Goal: Task Accomplishment & Management: Manage account settings

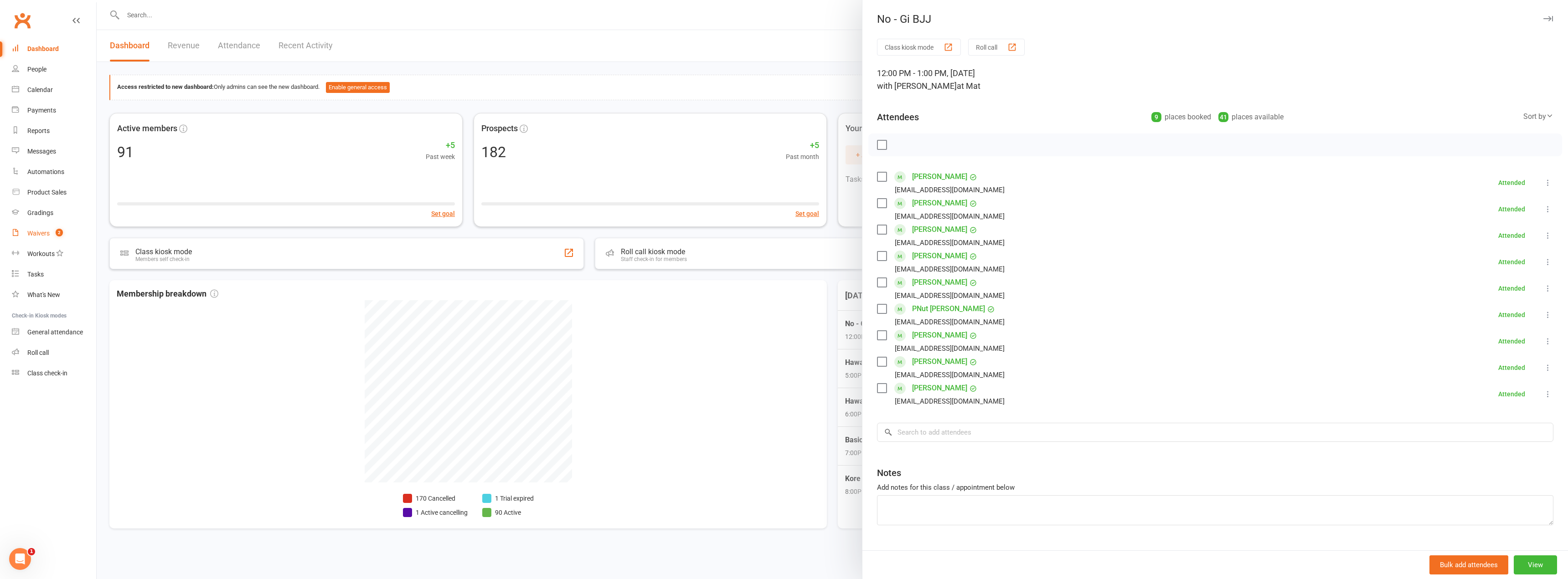
click at [44, 226] on link "Waivers 2" at bounding box center [54, 233] width 84 height 21
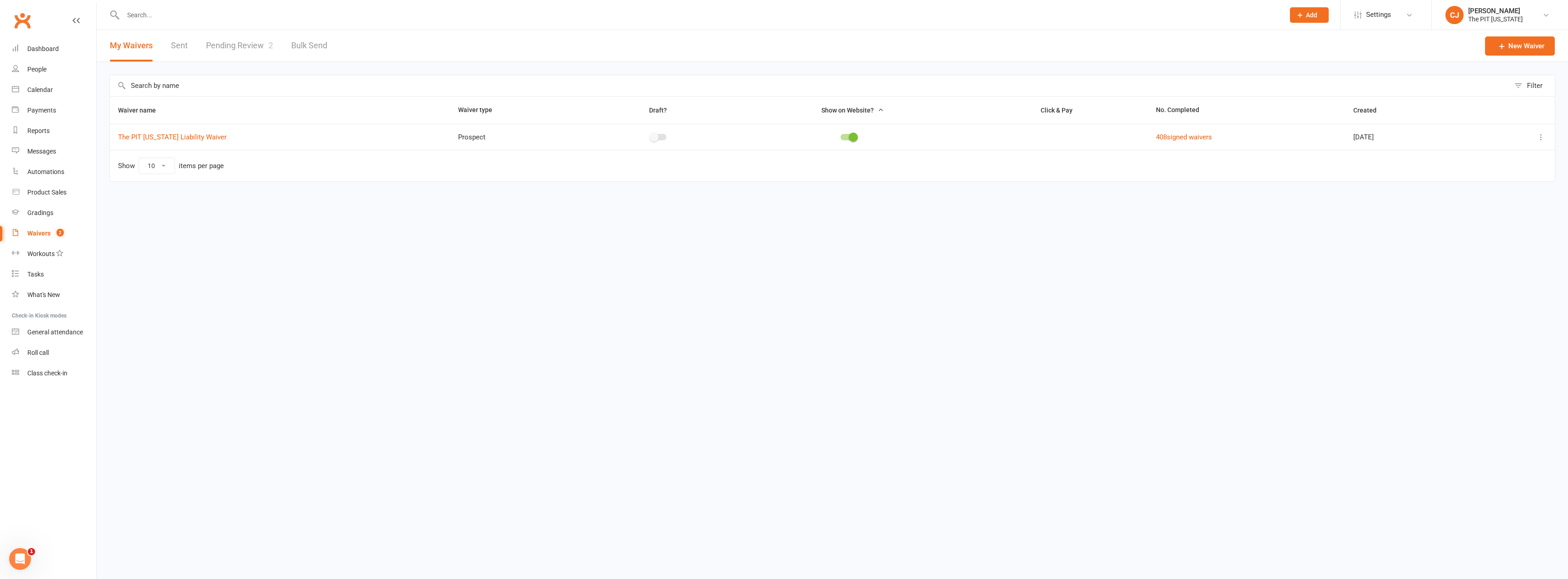
click at [250, 46] on link "Pending Review 2" at bounding box center [239, 46] width 67 height 31
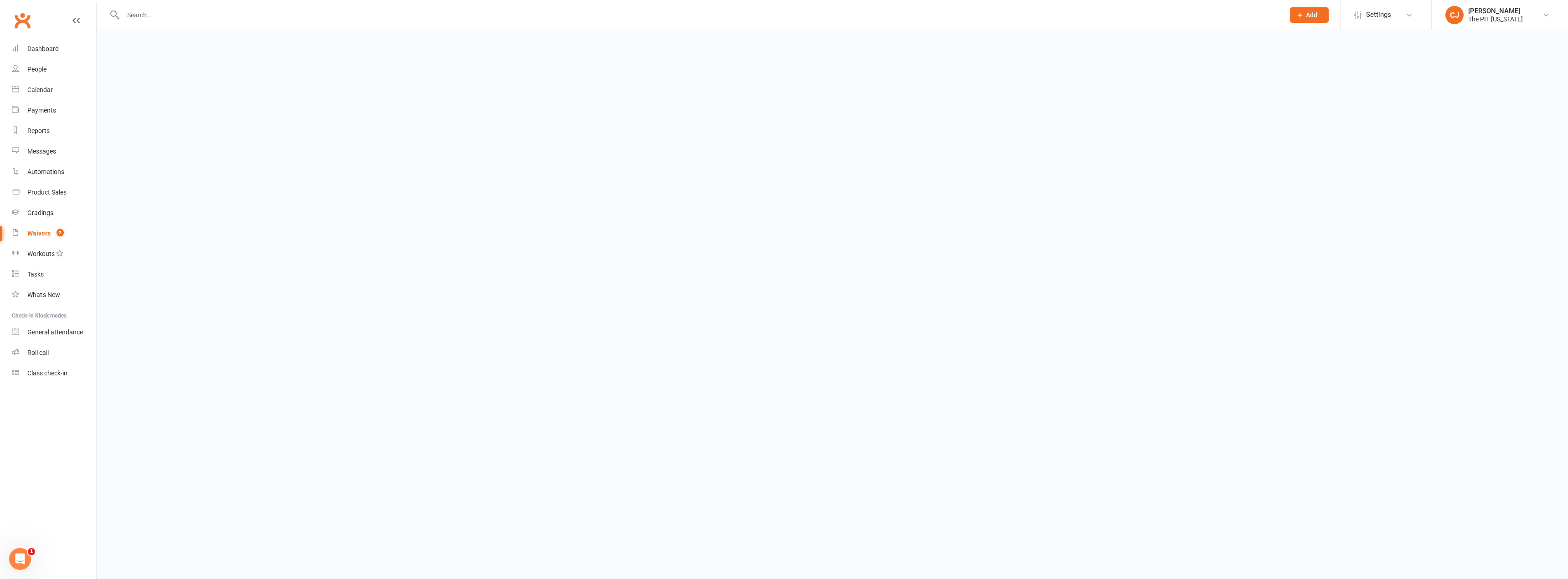
select select "100"
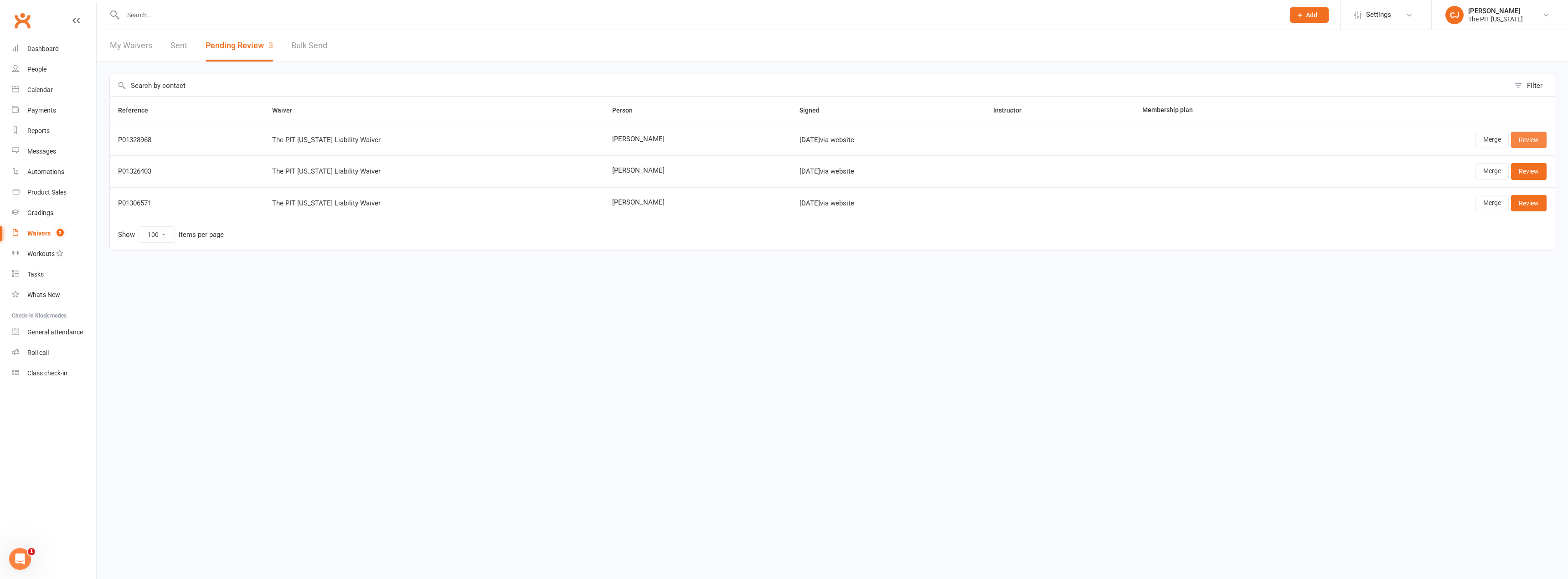
click at [1528, 140] on link "Review" at bounding box center [1529, 140] width 36 height 16
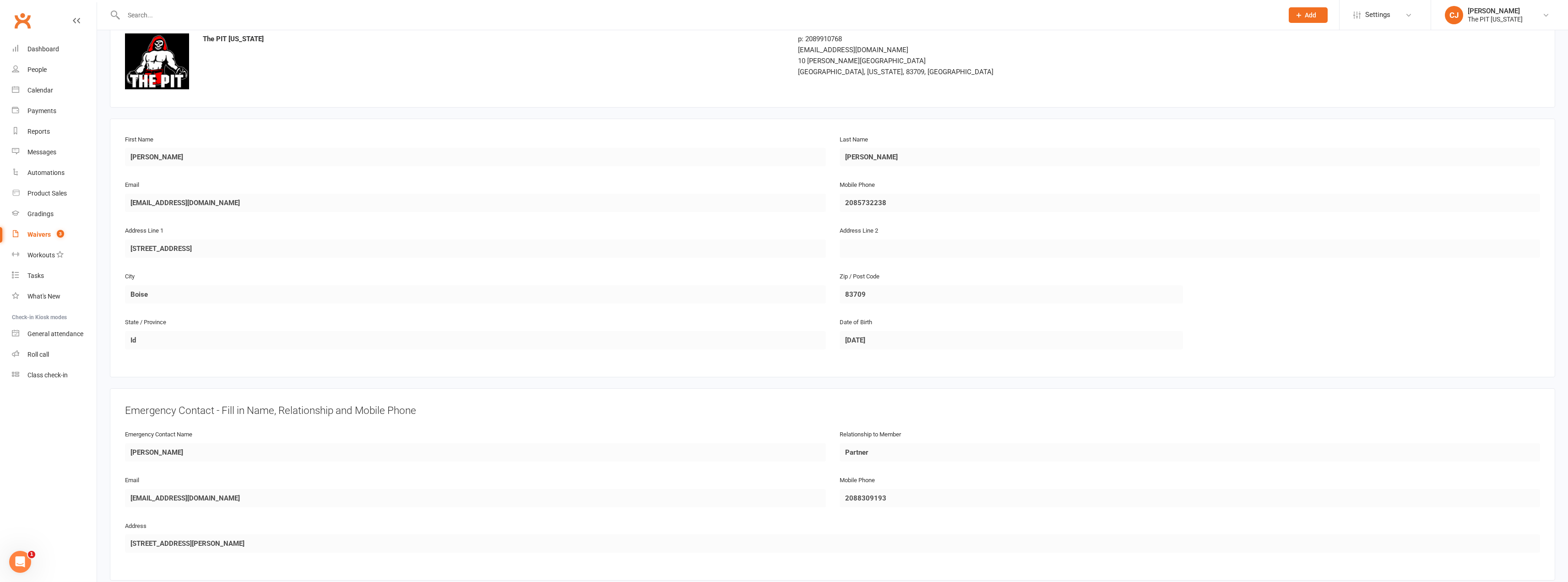
scroll to position [54, 0]
click at [141, 11] on input "text" at bounding box center [698, 15] width 1156 height 13
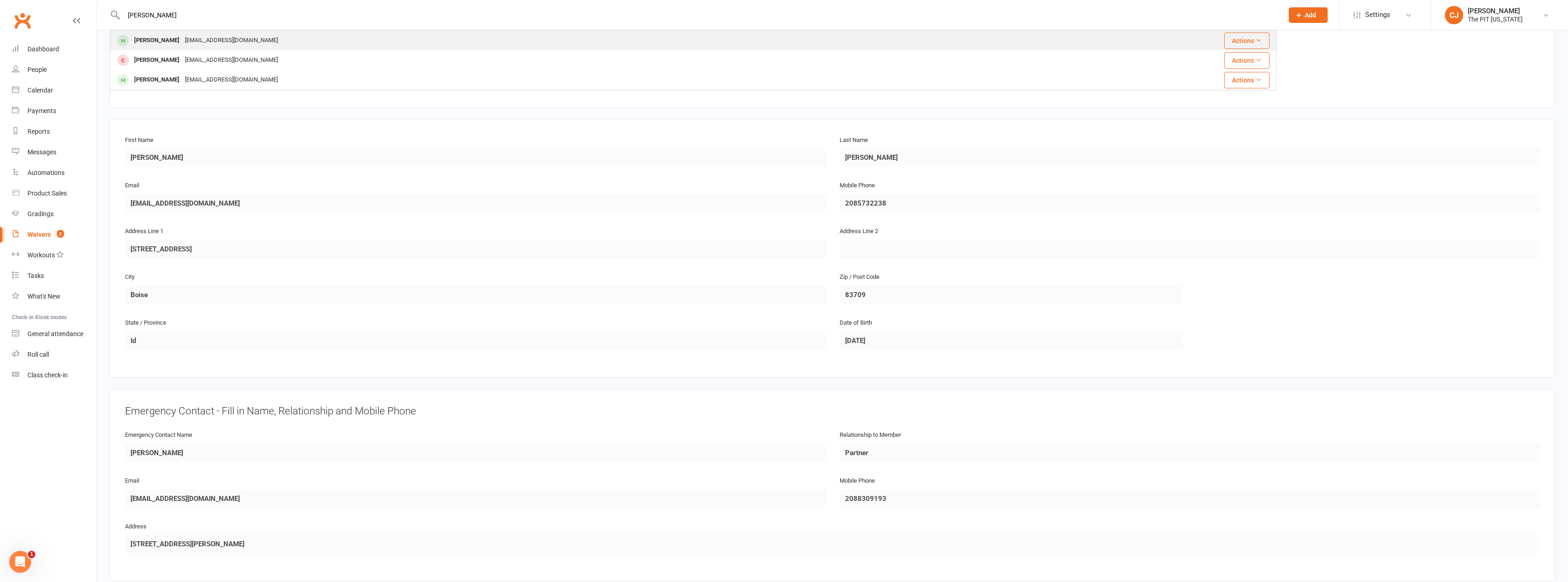
type input "[PERSON_NAME]"
click at [183, 40] on div "[EMAIL_ADDRESS][DOMAIN_NAME]" at bounding box center [231, 40] width 98 height 13
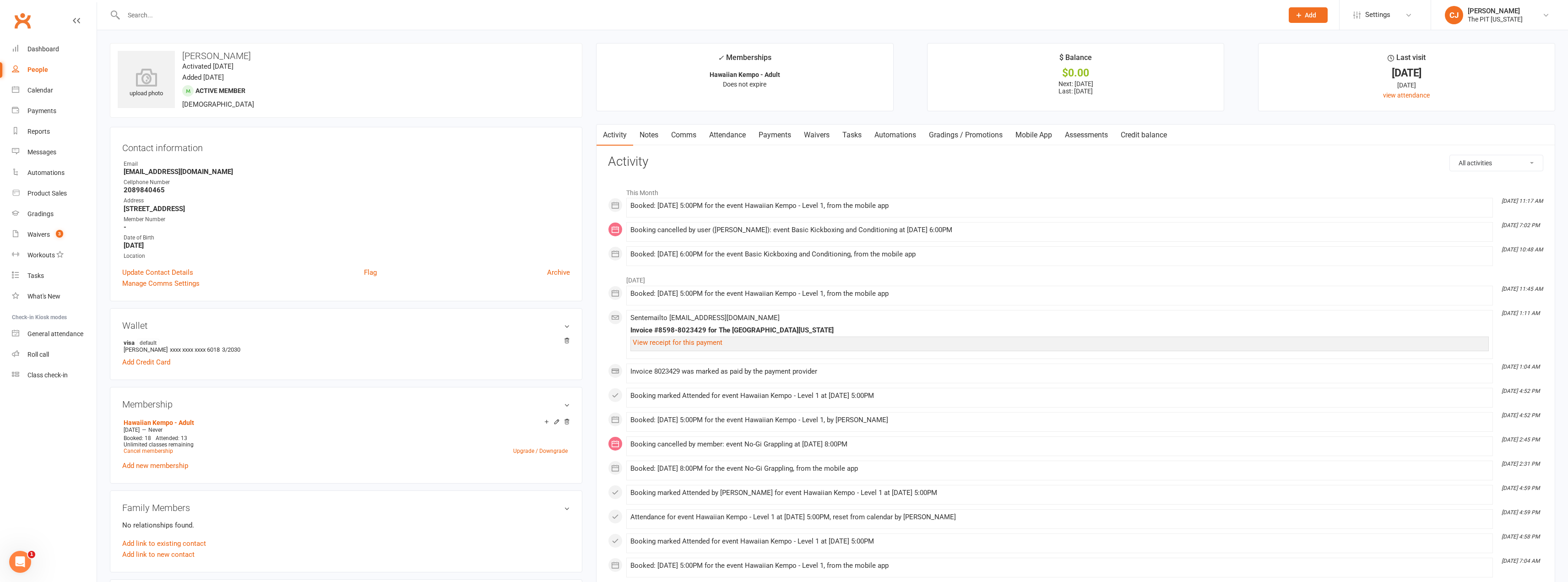
click at [1393, 349] on div "View receipt for this payment" at bounding box center [1060, 344] width 858 height 14
click at [587, 113] on div "upload photo [PERSON_NAME] Activated [DATE] Added [DATE] Active member [DEMOGRA…" at bounding box center [346, 461] width 487 height 837
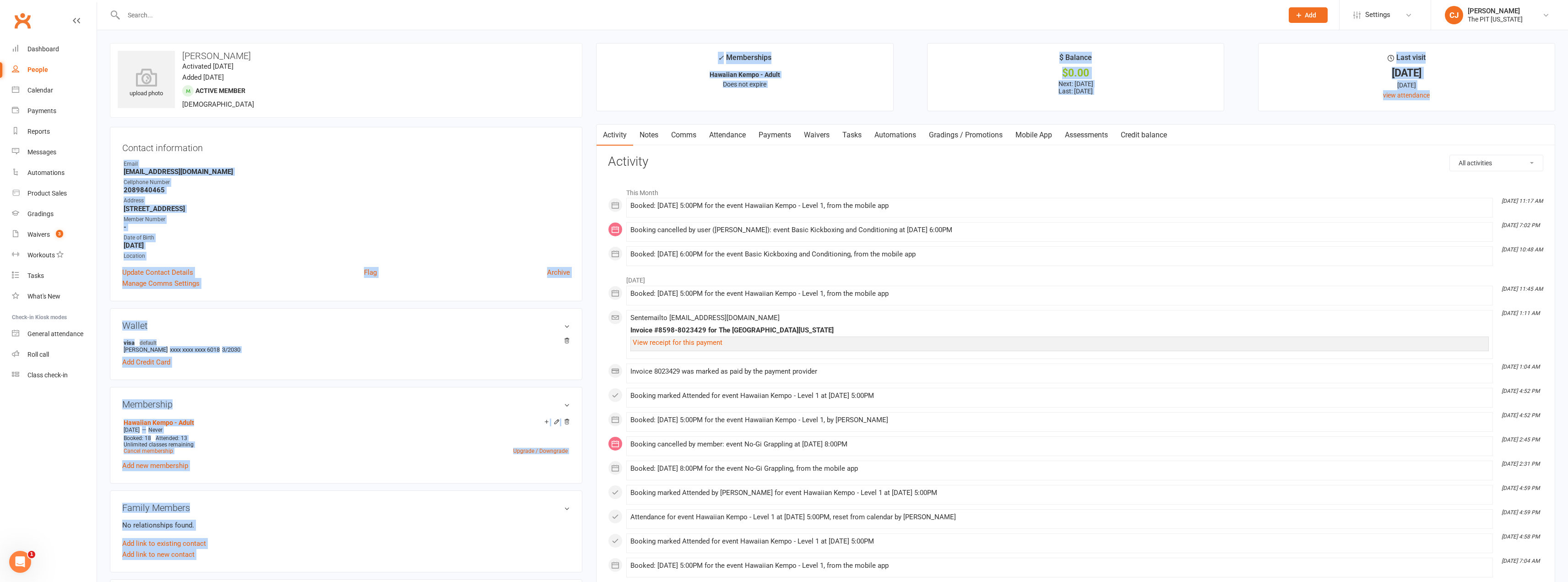
drag, startPoint x: 588, startPoint y: 119, endPoint x: 590, endPoint y: 125, distance: 6.3
click at [590, 125] on div "upload photo [PERSON_NAME] Activated [DATE] Added [DATE] Active member [DEMOGRA…" at bounding box center [833, 480] width 1459 height 874
click at [590, 121] on main "✓ Memberships Hawaiian Kempo - Adult Does not expire $ Balance $0.00 Next: [DAT…" at bounding box center [1076, 473] width 973 height 861
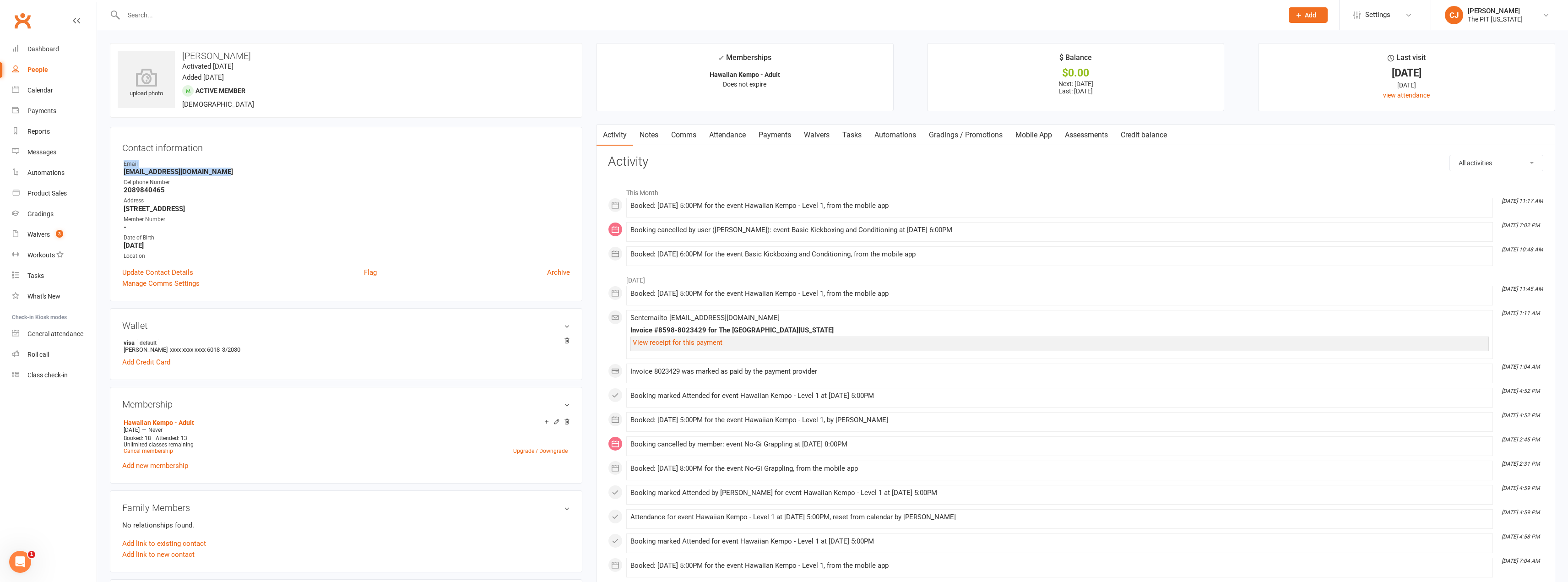
drag, startPoint x: 228, startPoint y: 175, endPoint x: 113, endPoint y: 168, distance: 115.2
click at [113, 168] on div "Contact information Owner Email [EMAIL_ADDRESS][DOMAIN_NAME] Cellphone Number […" at bounding box center [345, 214] width 472 height 175
click at [136, 164] on div "Email" at bounding box center [346, 165] width 446 height 9
drag, startPoint x: 231, startPoint y: 172, endPoint x: 125, endPoint y: 174, distance: 106.0
click at [125, 174] on strong "[EMAIL_ADDRESS][DOMAIN_NAME]" at bounding box center [346, 171] width 446 height 8
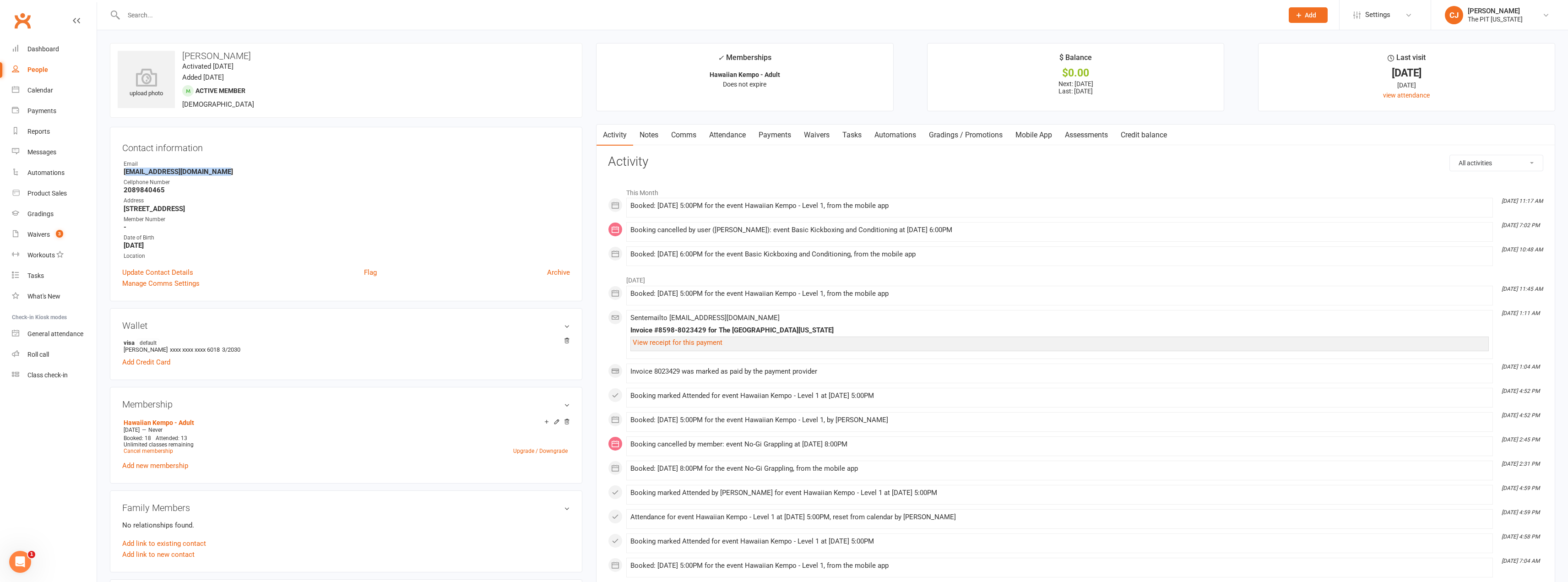
click at [148, 174] on strong "[EMAIL_ADDRESS][DOMAIN_NAME]" at bounding box center [346, 171] width 446 height 8
click at [204, 386] on aside "upload photo [PERSON_NAME] Activated [DATE] Added [DATE] Active member [DEMOGRA…" at bounding box center [345, 461] width 472 height 837
click at [156, 450] on link "Cancel membership" at bounding box center [148, 451] width 49 height 6
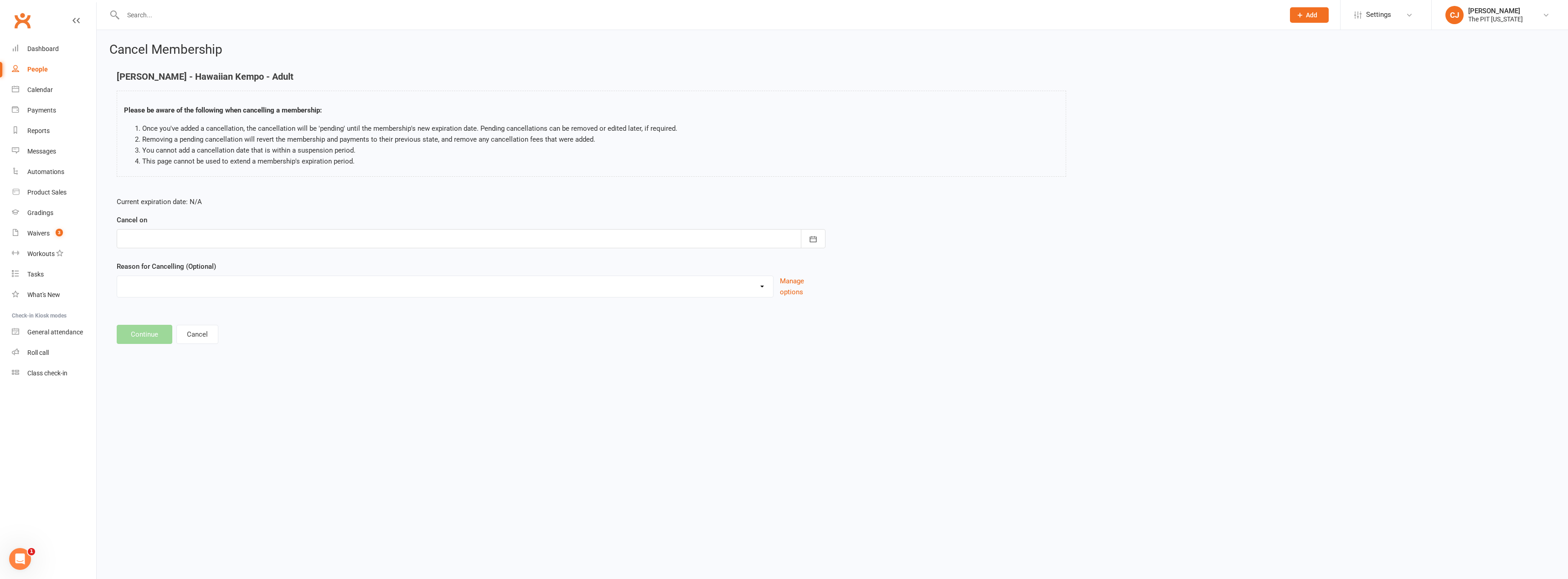
click at [239, 225] on div "Cancel on [DATE] Sun Mon Tue Wed Thu Fri Sat 31 27 28 29 30 31 01 02 32 03 04 0…" at bounding box center [471, 232] width 709 height 34
click at [237, 234] on div at bounding box center [471, 238] width 709 height 19
click at [213, 333] on span "13" at bounding box center [214, 331] width 7 height 7
click at [172, 236] on div at bounding box center [471, 238] width 709 height 19
click at [273, 367] on span "30" at bounding box center [276, 366] width 7 height 7
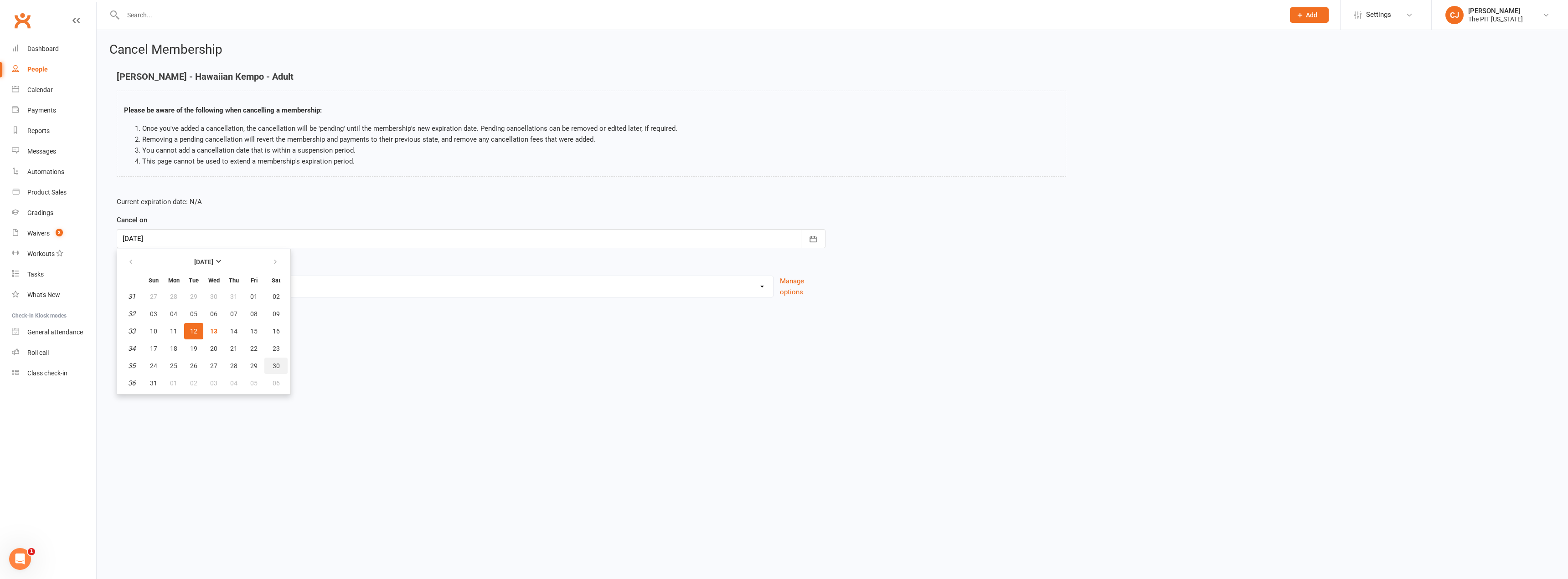
type input "[DATE]"
click at [173, 292] on select "Holiday Injury Other reason" at bounding box center [445, 285] width 655 height 18
select select "2"
click at [117, 276] on select "Holiday Injury Other reason" at bounding box center [445, 285] width 655 height 18
click at [167, 328] on input at bounding box center [471, 334] width 709 height 19
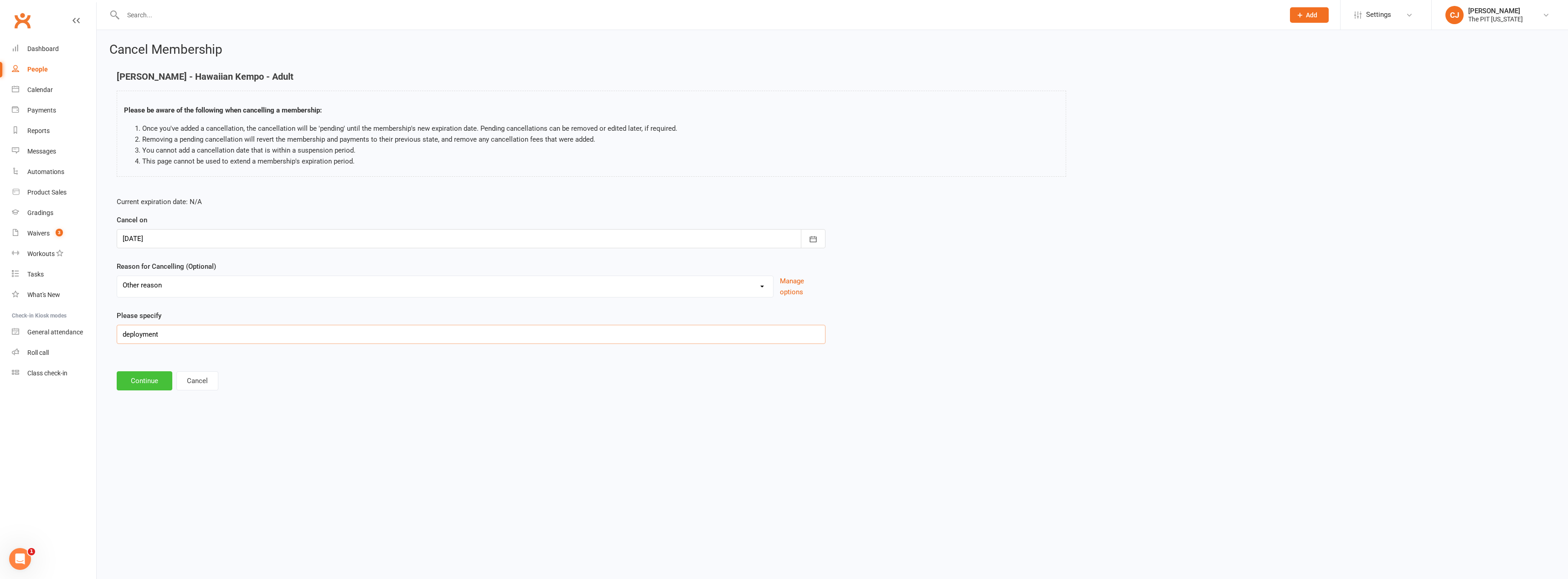
type input "deployment"
click at [146, 384] on button "Continue" at bounding box center [144, 380] width 56 height 19
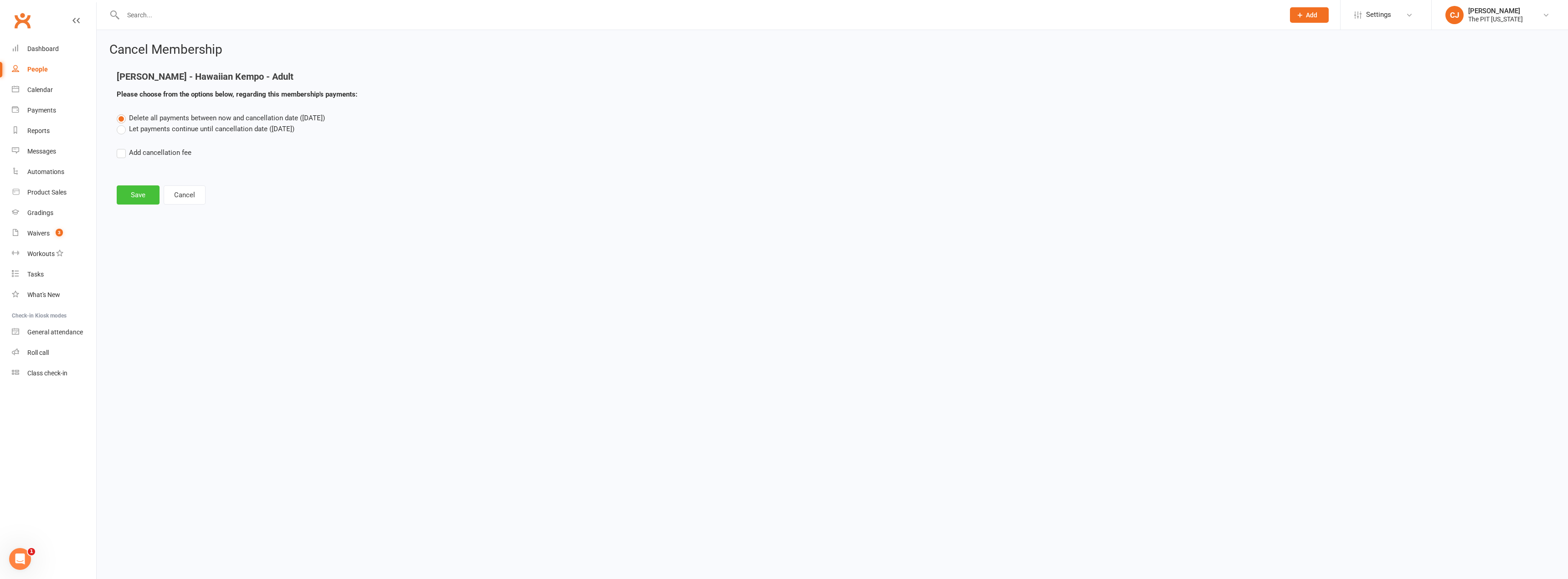
click at [137, 194] on button "Save" at bounding box center [138, 194] width 43 height 19
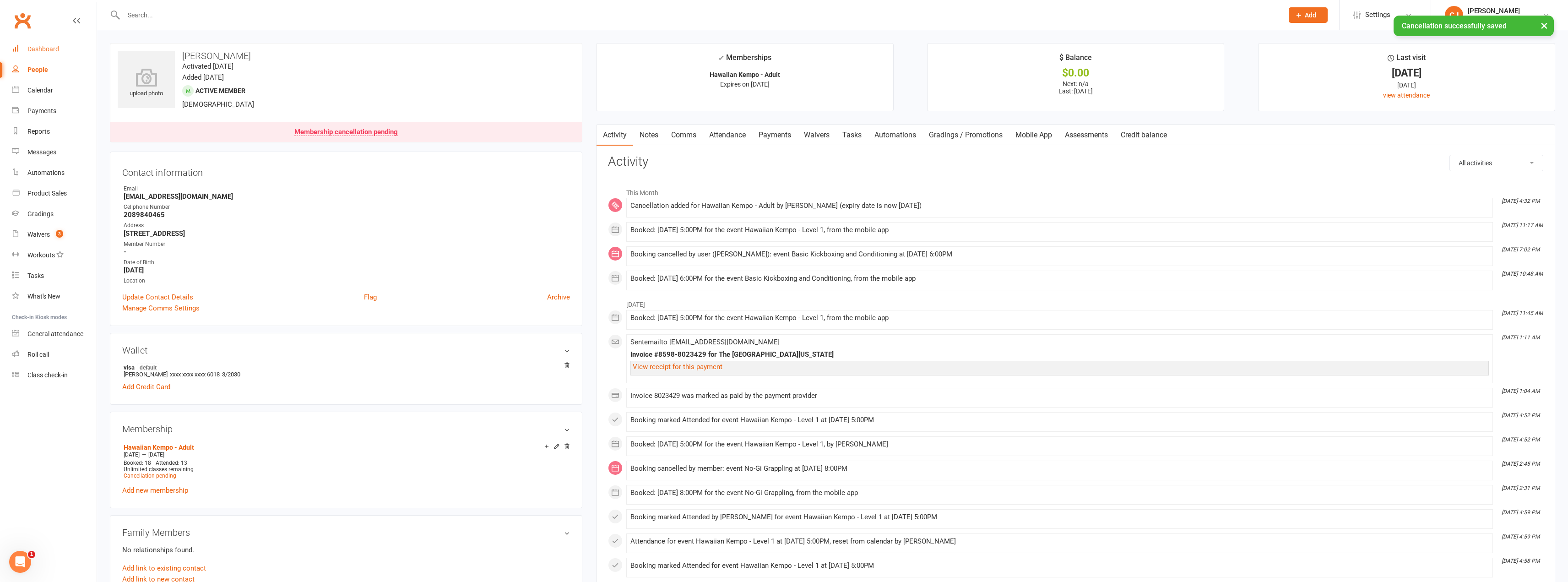
click at [31, 49] on div "Dashboard" at bounding box center [43, 49] width 31 height 7
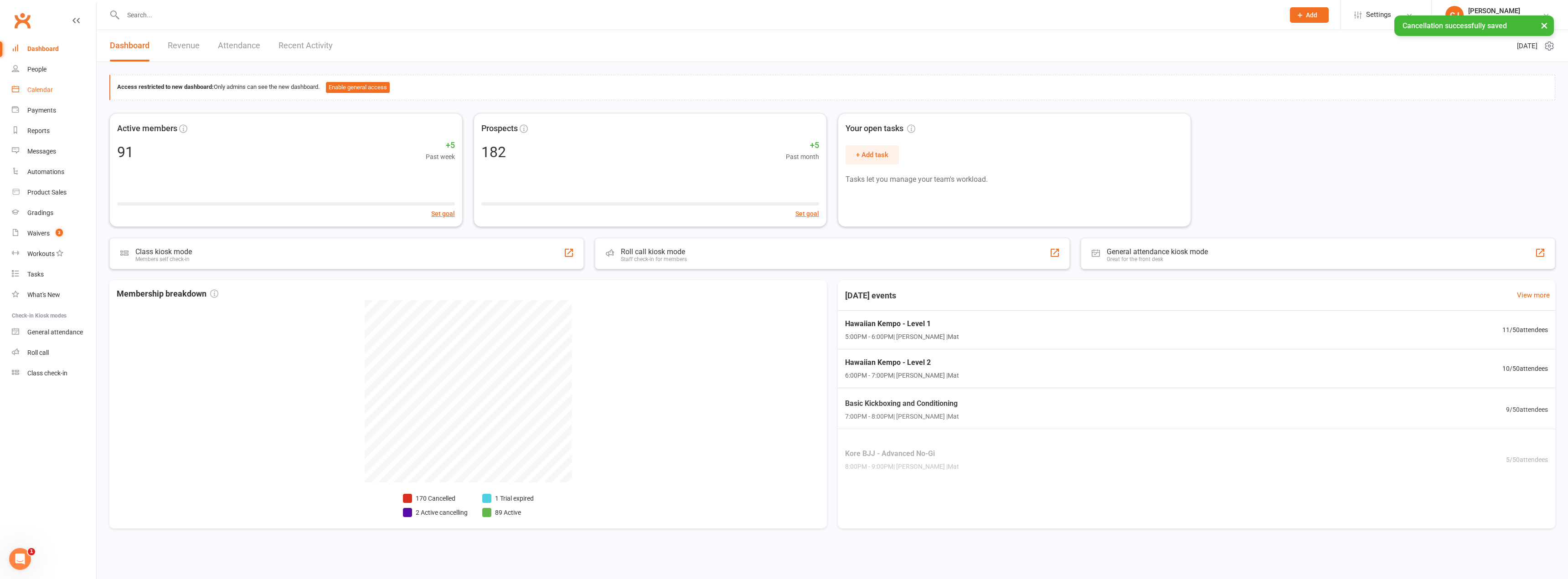
click at [37, 90] on div "Calendar" at bounding box center [40, 89] width 26 height 7
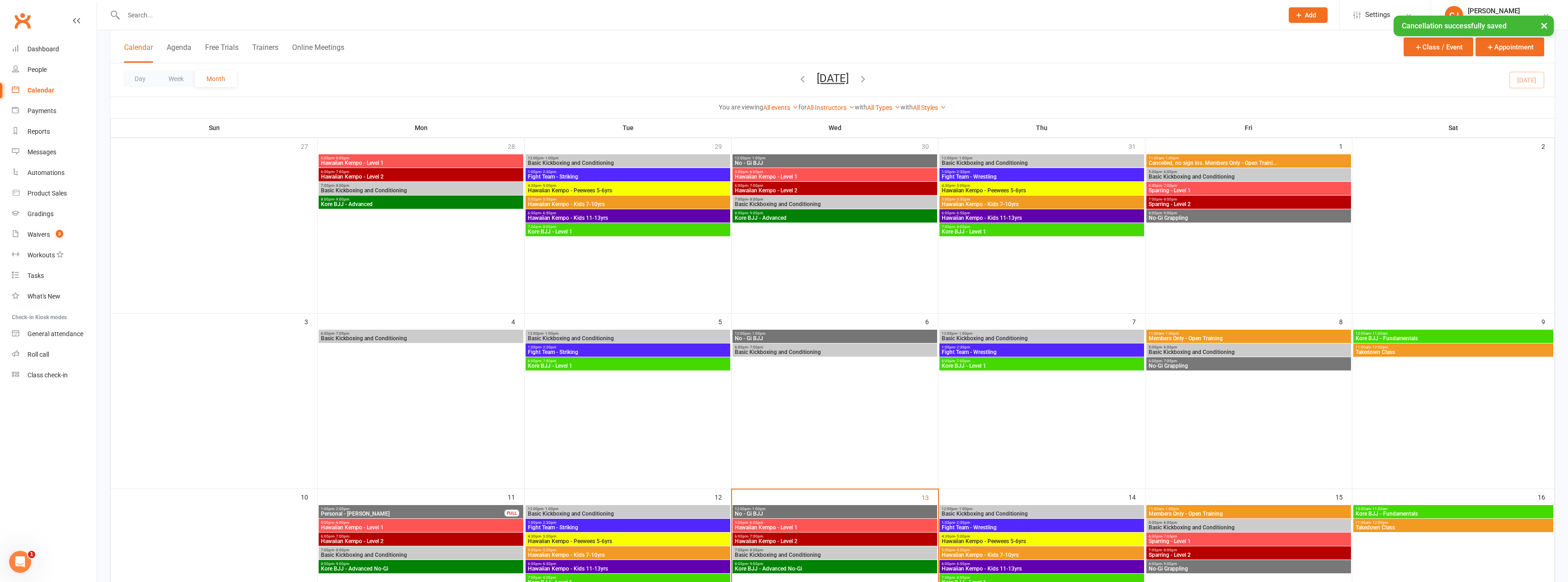
scroll to position [138, 0]
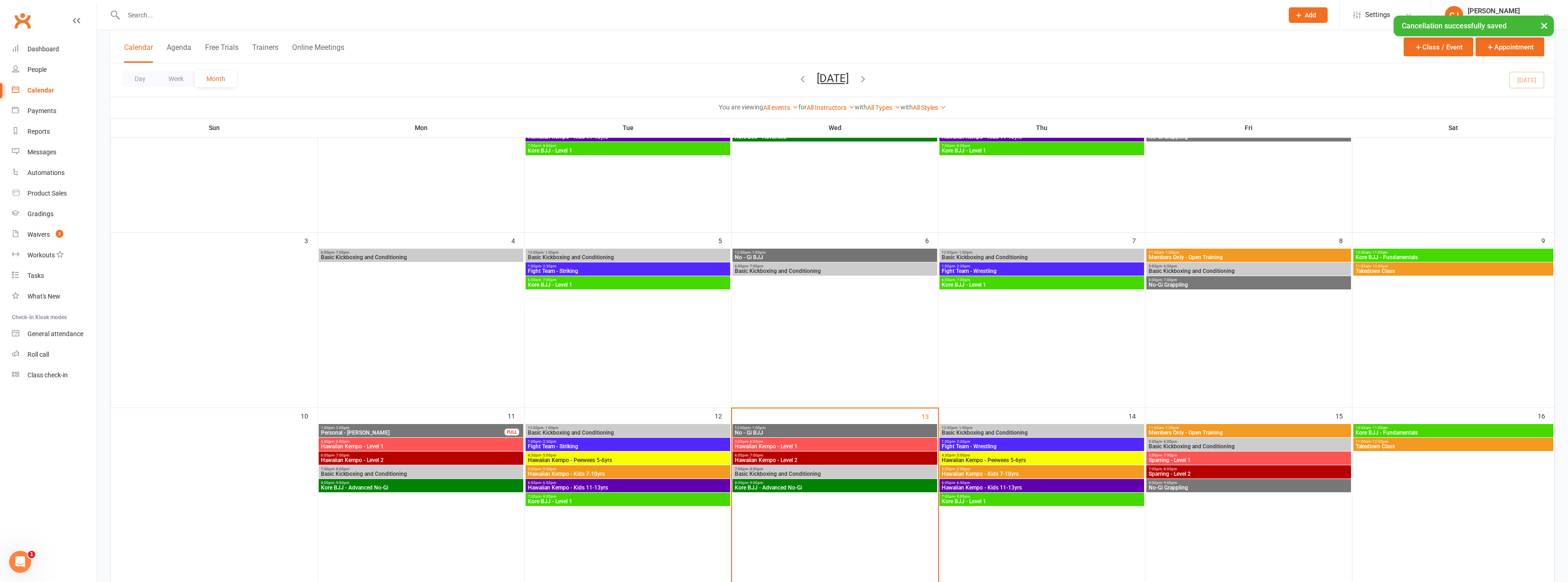
click at [782, 444] on span "Hawaiian Kempo - Level 1" at bounding box center [834, 446] width 201 height 5
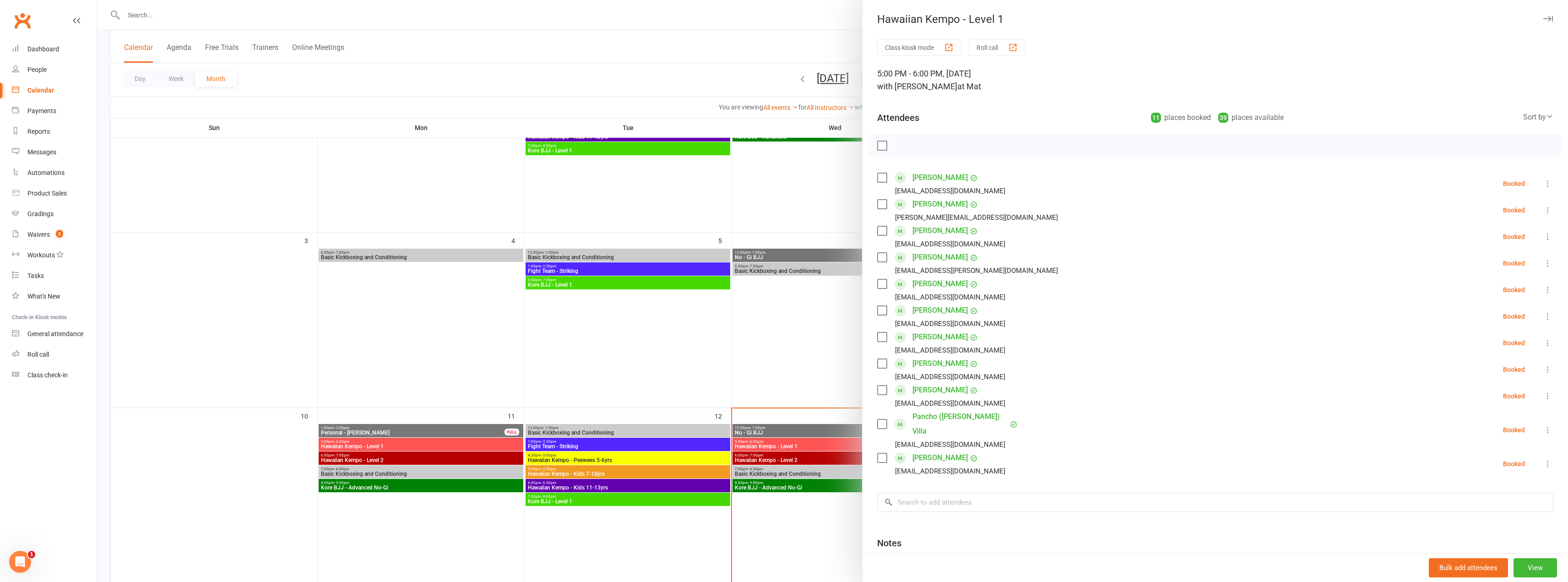
click at [878, 231] on label at bounding box center [882, 230] width 9 height 9
click at [880, 312] on label at bounding box center [882, 310] width 9 height 9
click at [900, 148] on icon "button" at bounding box center [902, 145] width 10 height 10
click at [880, 147] on label at bounding box center [882, 146] width 9 height 9
click at [879, 286] on label at bounding box center [882, 284] width 9 height 9
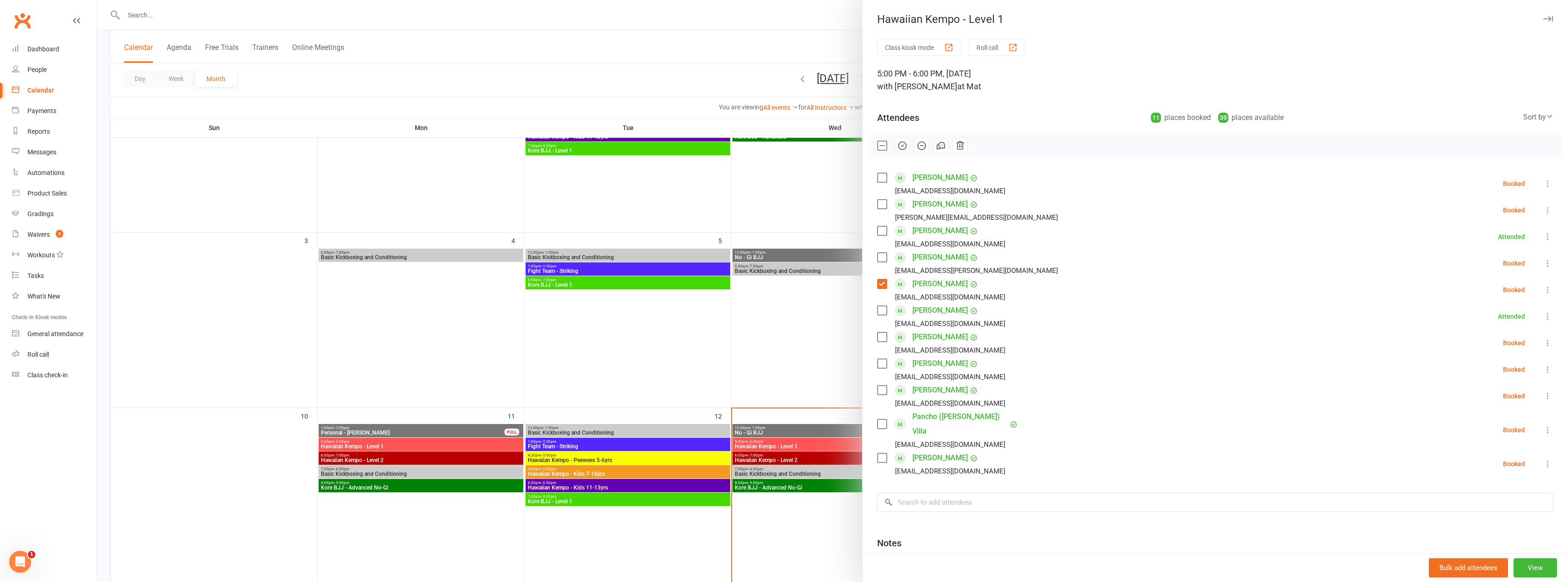
click at [877, 453] on label at bounding box center [882, 458] width 9 height 9
click at [877, 421] on label at bounding box center [882, 424] width 9 height 9
click at [900, 143] on icon "button" at bounding box center [902, 145] width 10 height 10
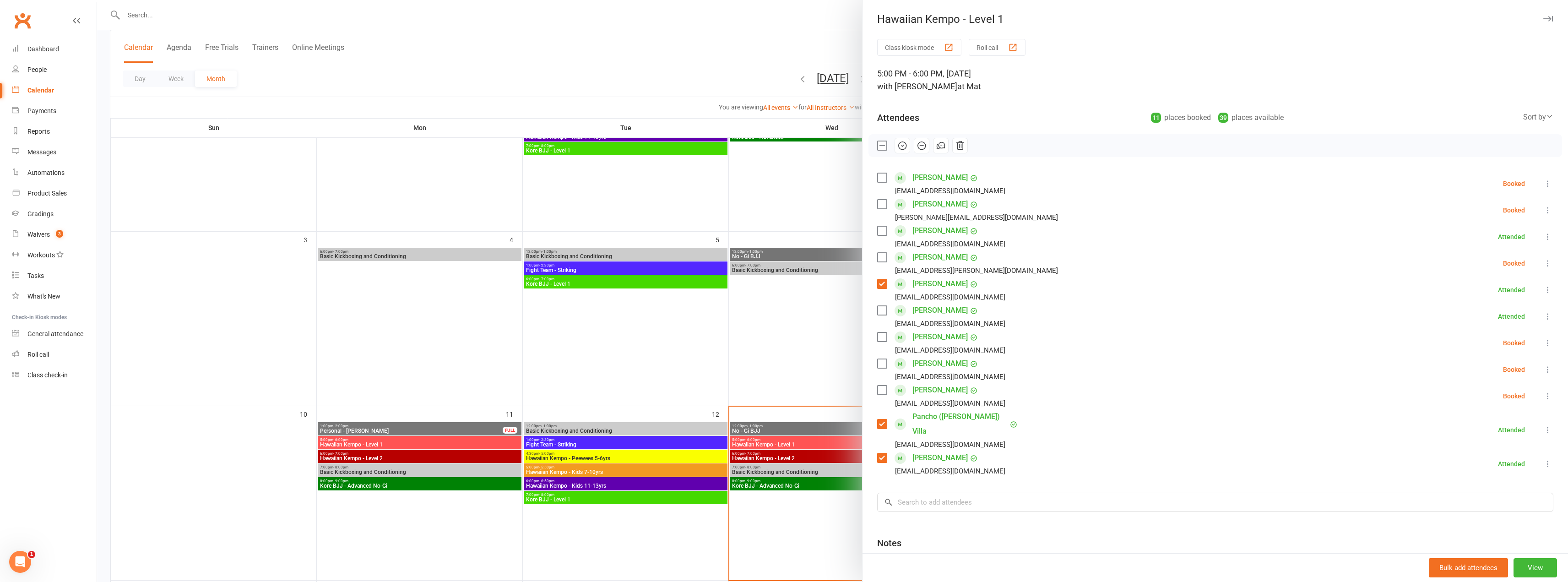
click at [879, 144] on label at bounding box center [882, 146] width 9 height 9
click at [1544, 372] on icon at bounding box center [1548, 370] width 9 height 9
click at [1480, 420] on link "Check in" at bounding box center [1499, 424] width 107 height 18
click at [881, 204] on label at bounding box center [882, 204] width 9 height 9
click at [898, 143] on icon "button" at bounding box center [902, 145] width 10 height 10
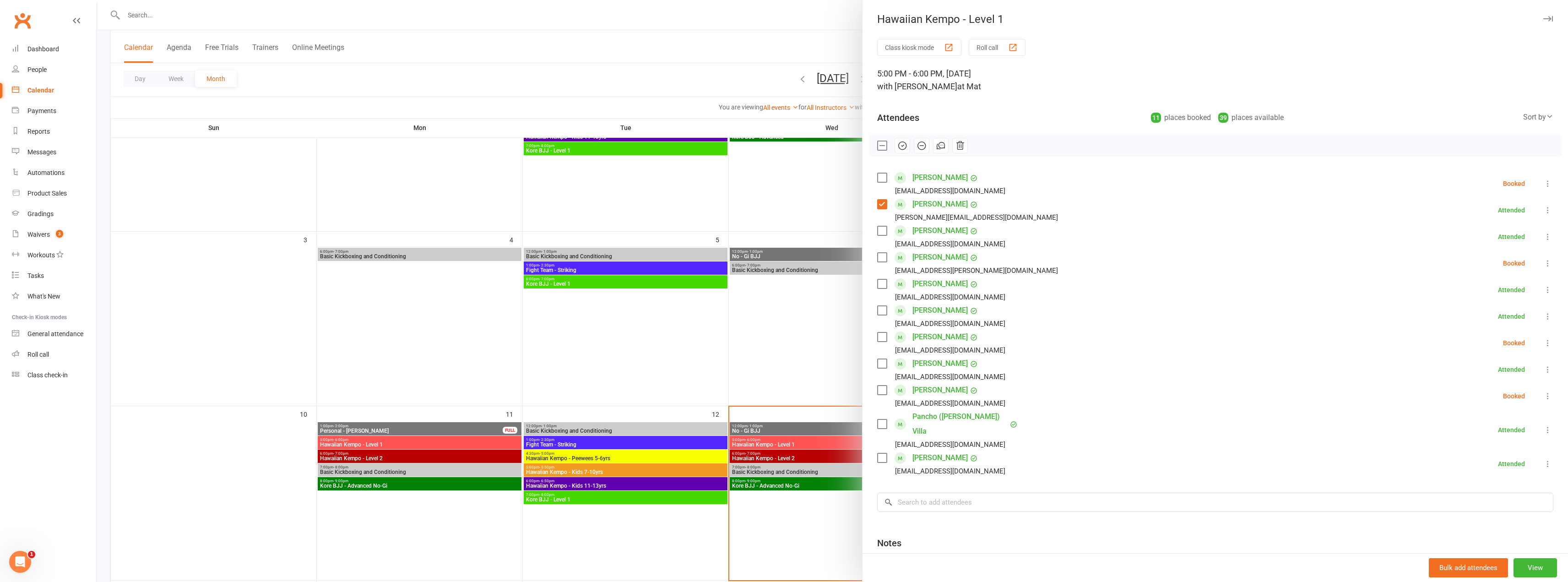
click at [870, 206] on div "Class kiosk mode Roll call 5:00 PM - 6:00 PM, [DATE] with [PERSON_NAME] at Mat …" at bounding box center [1215, 340] width 705 height 603
click at [881, 201] on label at bounding box center [882, 204] width 9 height 9
click at [881, 179] on label at bounding box center [882, 177] width 9 height 9
click at [879, 391] on label at bounding box center [882, 390] width 9 height 9
drag, startPoint x: 897, startPoint y: 146, endPoint x: 816, endPoint y: 30, distance: 141.5
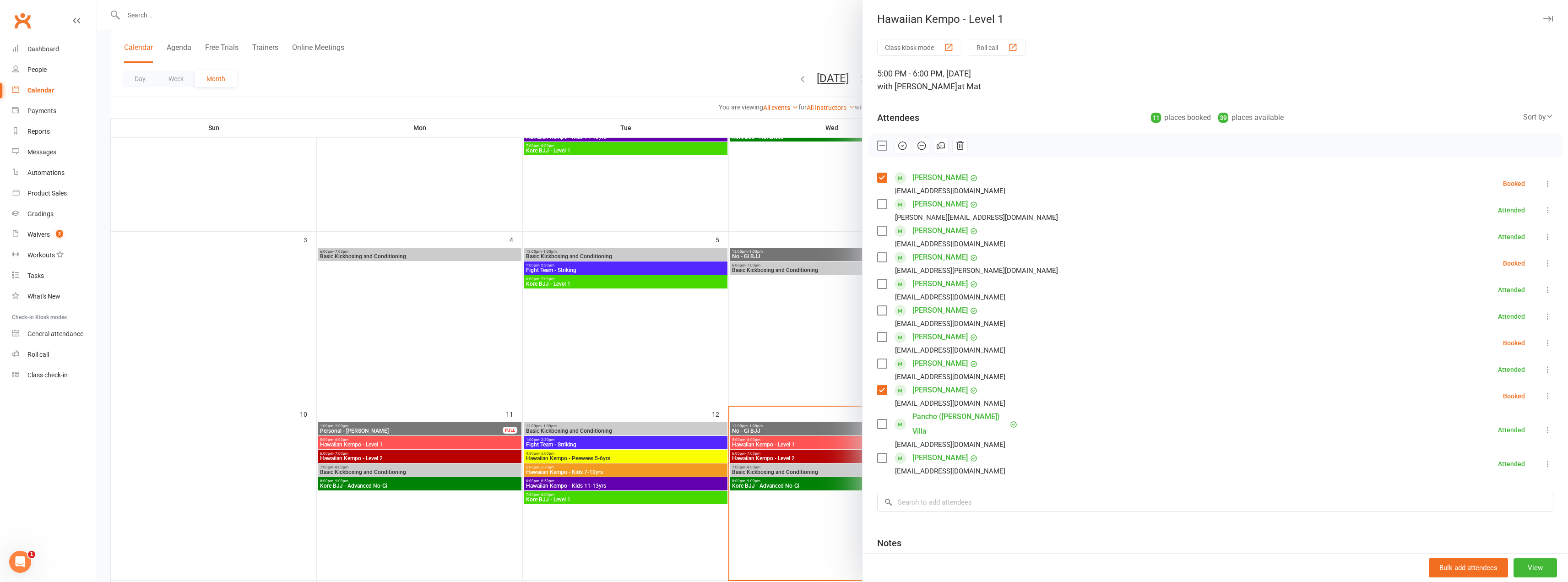
click at [898, 146] on icon "button" at bounding box center [902, 145] width 10 height 10
click at [802, 54] on div at bounding box center [832, 291] width 1471 height 582
